Goal: Task Accomplishment & Management: Use online tool/utility

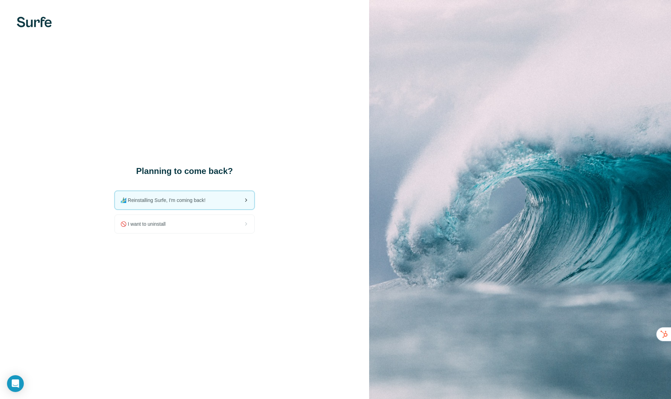
click at [193, 203] on span "🏄🏻‍♂️ Reinstalling Surfe, I'm coming back!" at bounding box center [165, 200] width 91 height 7
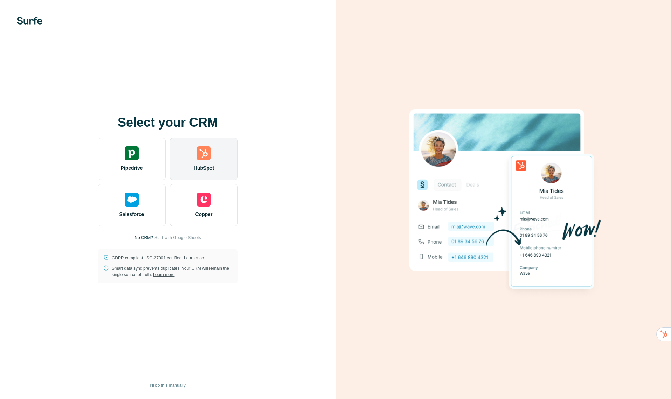
click at [192, 153] on div "HubSpot" at bounding box center [204, 159] width 68 height 42
